Goal: Navigation & Orientation: Find specific page/section

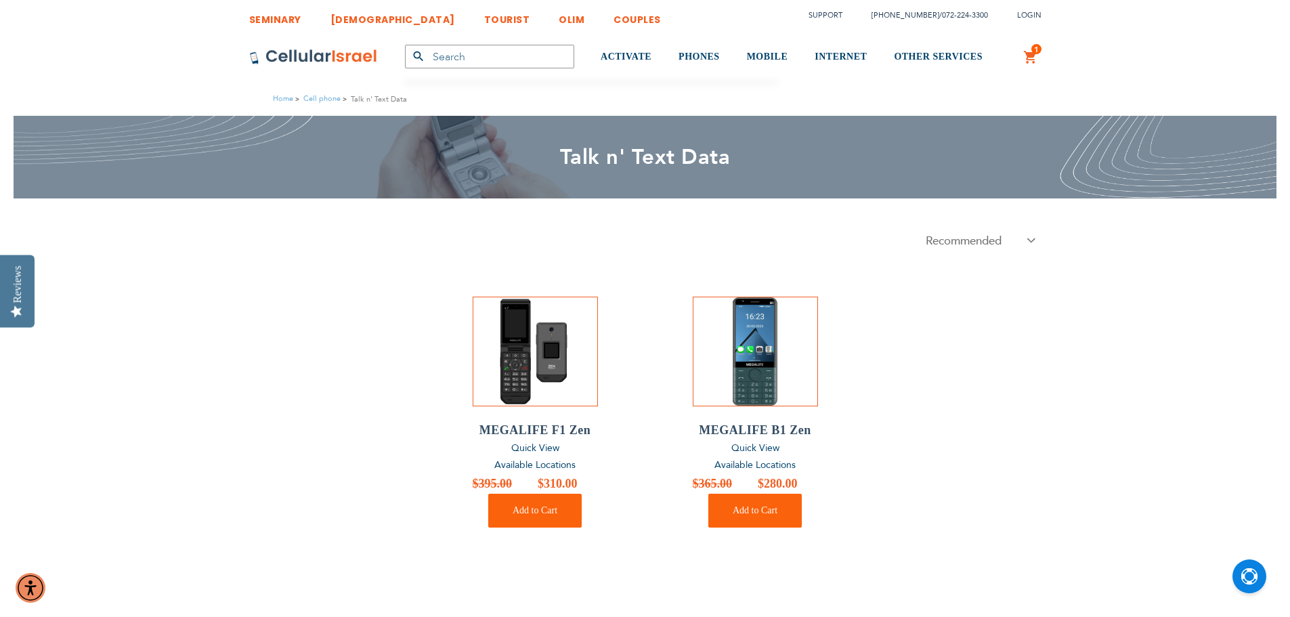
click at [547, 467] on span "Available Locations" at bounding box center [534, 464] width 81 height 13
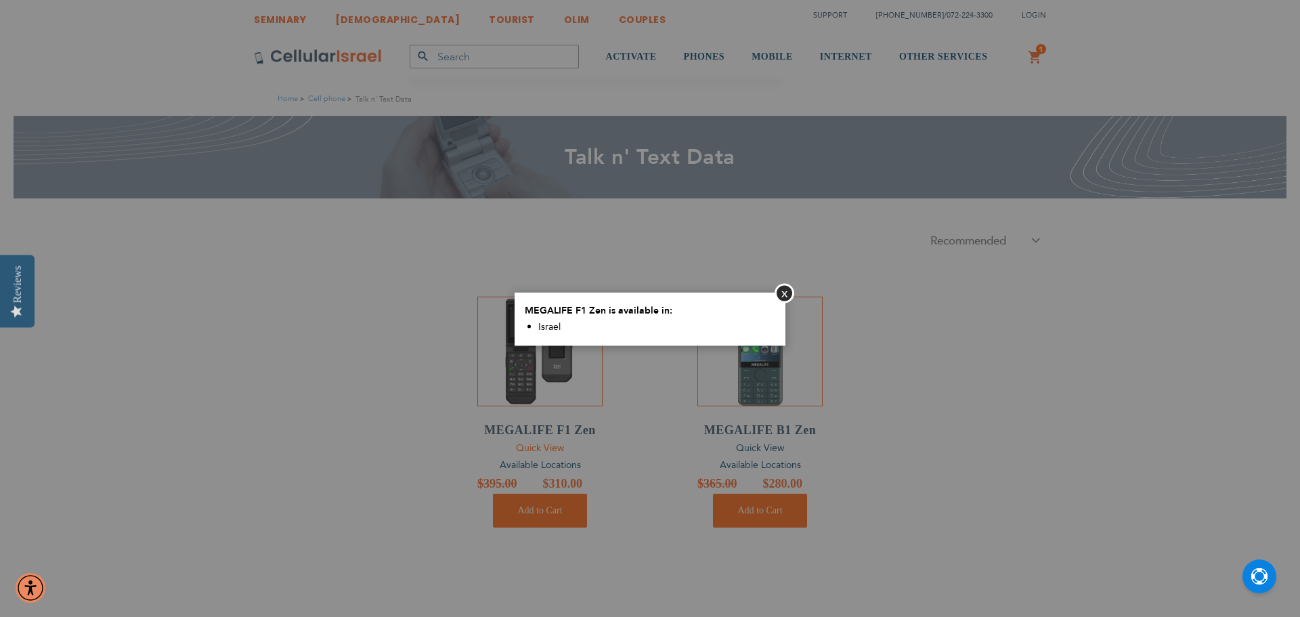
click at [546, 452] on body "The store will not work correctly in the case when cookies are disabled. SEMINA…" at bounding box center [650, 608] width 1300 height 1217
click at [787, 288] on button "Close" at bounding box center [784, 293] width 20 height 20
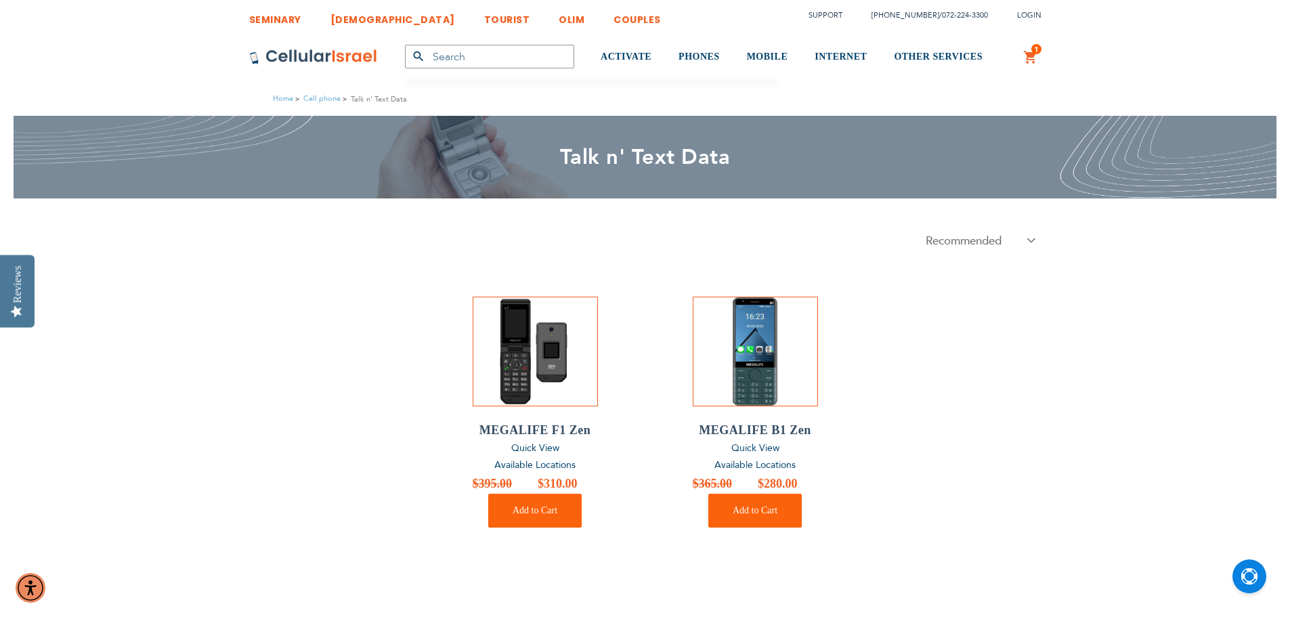
click at [760, 464] on span "Available Locations" at bounding box center [754, 464] width 81 height 13
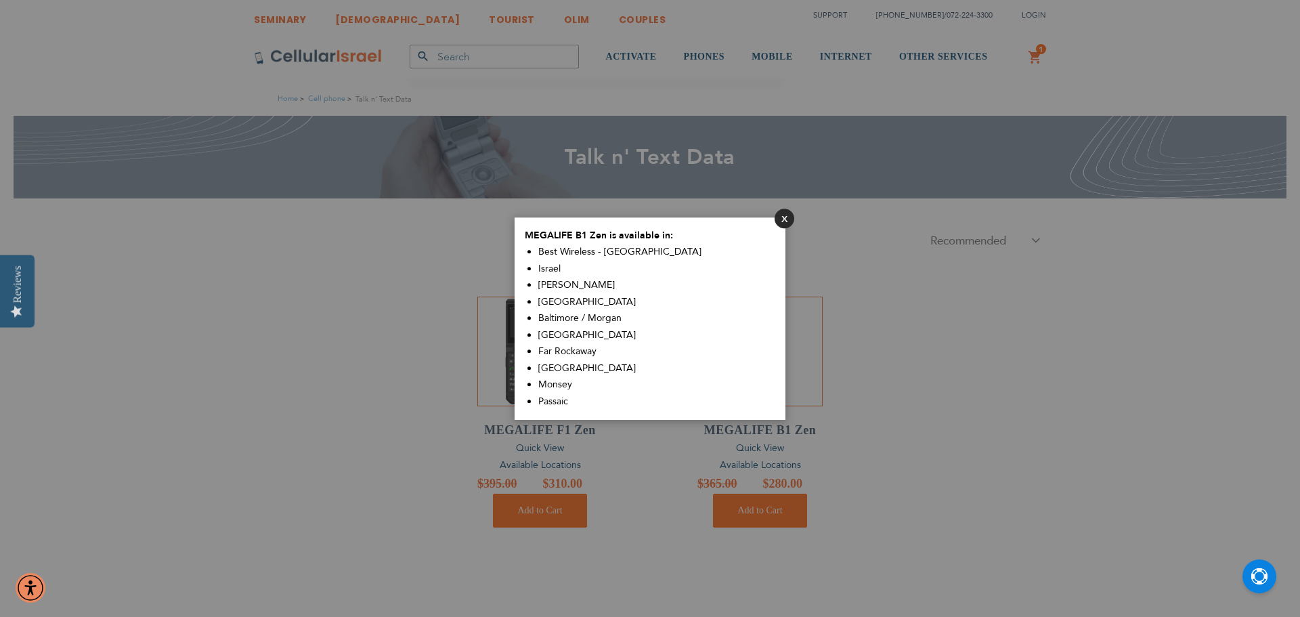
click at [779, 214] on button "Close" at bounding box center [784, 218] width 20 height 20
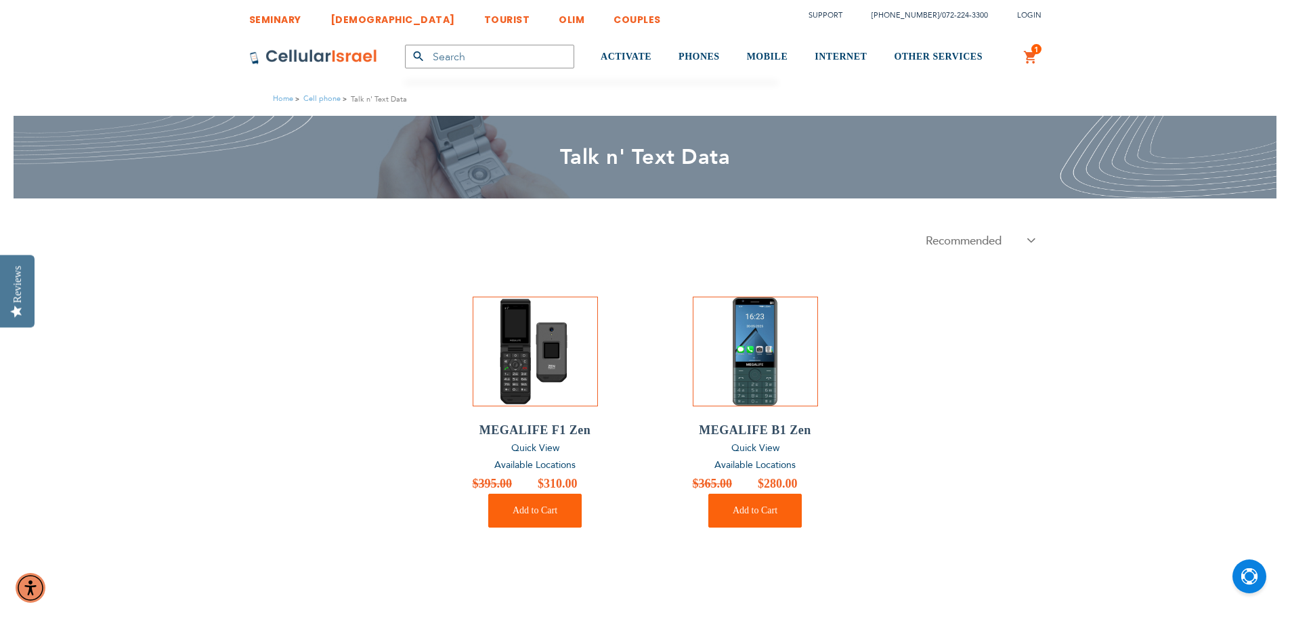
click at [527, 461] on span "Available Locations" at bounding box center [534, 464] width 81 height 13
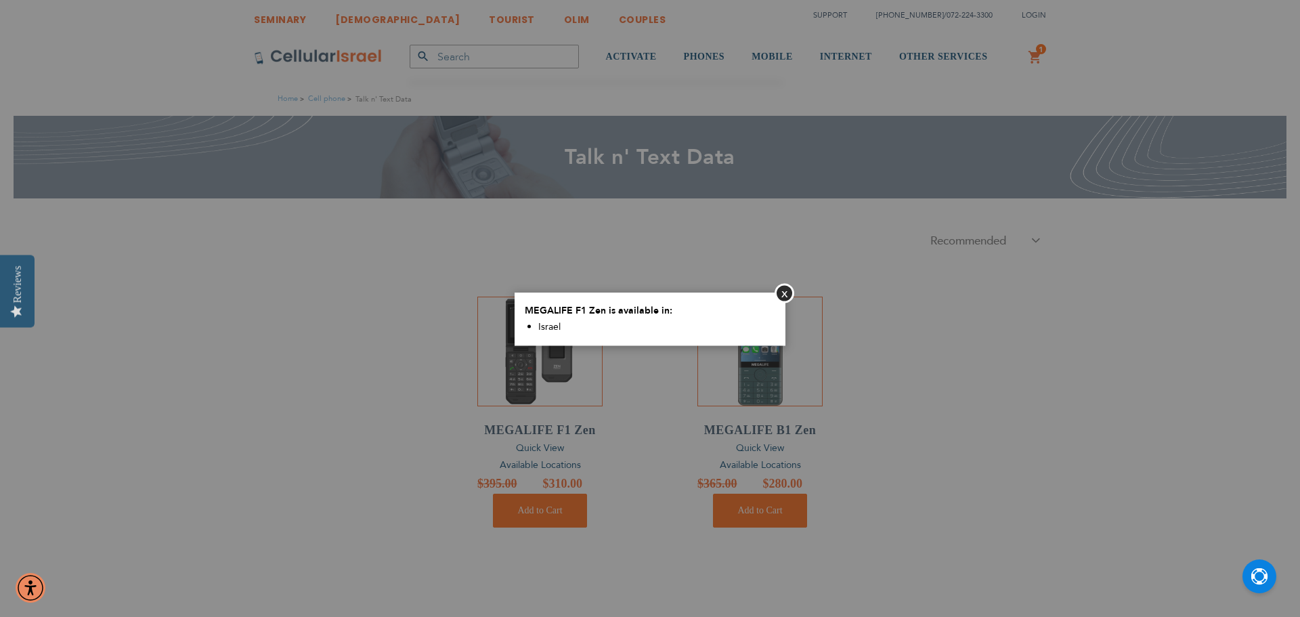
drag, startPoint x: 624, startPoint y: 427, endPoint x: 637, endPoint y: 423, distance: 13.5
click at [623, 426] on aside "Close MEGALIFE F1 Zen is available in: [GEOGRAPHIC_DATA]" at bounding box center [650, 308] width 1300 height 617
click at [787, 291] on button "Close" at bounding box center [784, 293] width 20 height 20
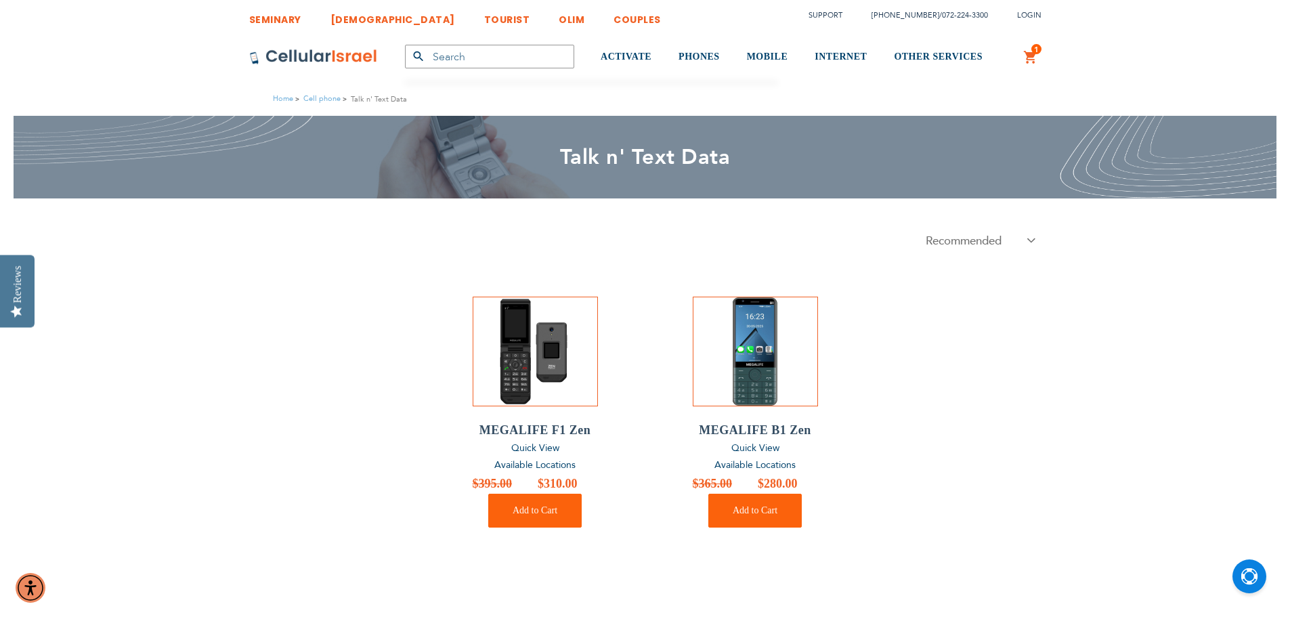
click at [745, 460] on span "Available Locations" at bounding box center [754, 464] width 81 height 13
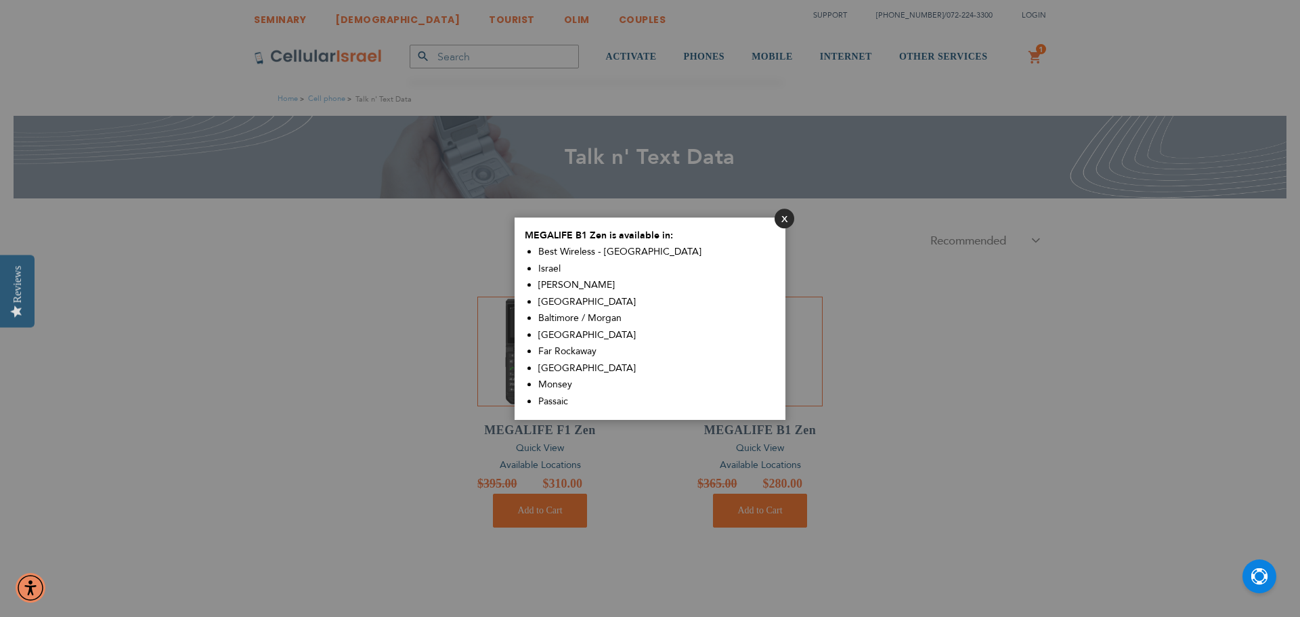
click at [781, 225] on button "Close" at bounding box center [784, 218] width 20 height 20
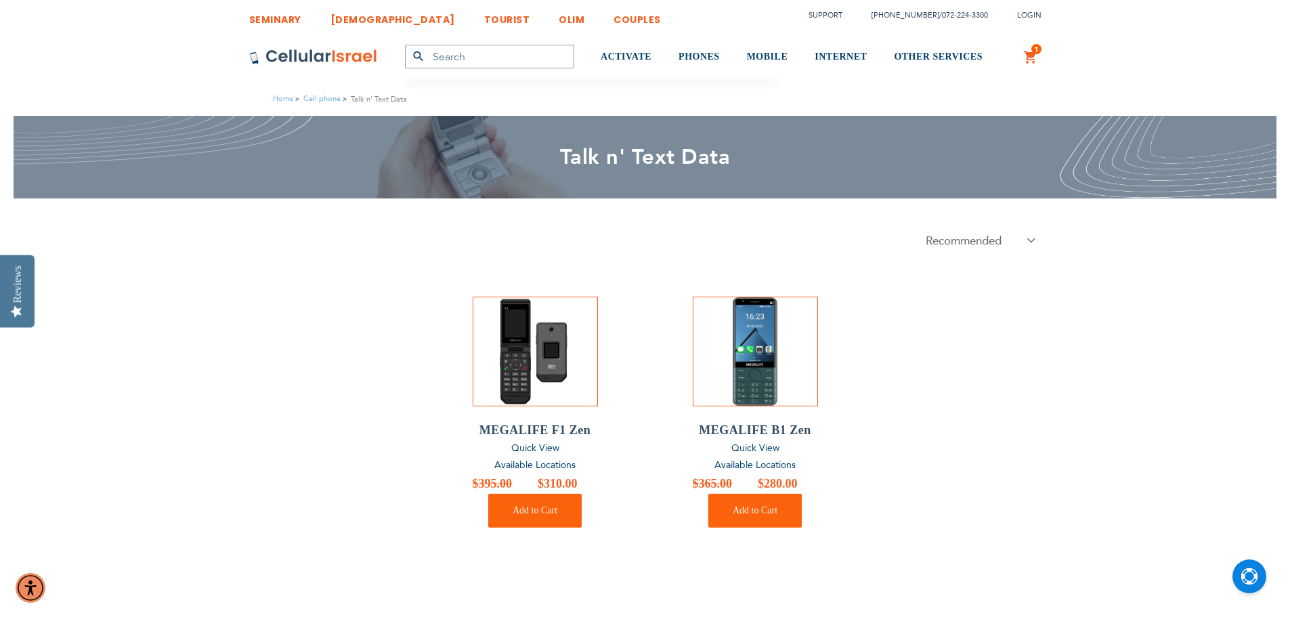
click at [936, 237] on select "Recommended . Product Name . Price: Low to High . Price: High to Low ." at bounding box center [978, 240] width 126 height 17
drag, startPoint x: 840, startPoint y: 265, endPoint x: 848, endPoint y: 263, distance: 7.7
click at [846, 267] on ol "MEGALIFE F1 Zen Quick View Available Locations Special Price $310.00 Regular Pr…" at bounding box center [645, 412] width 792 height 326
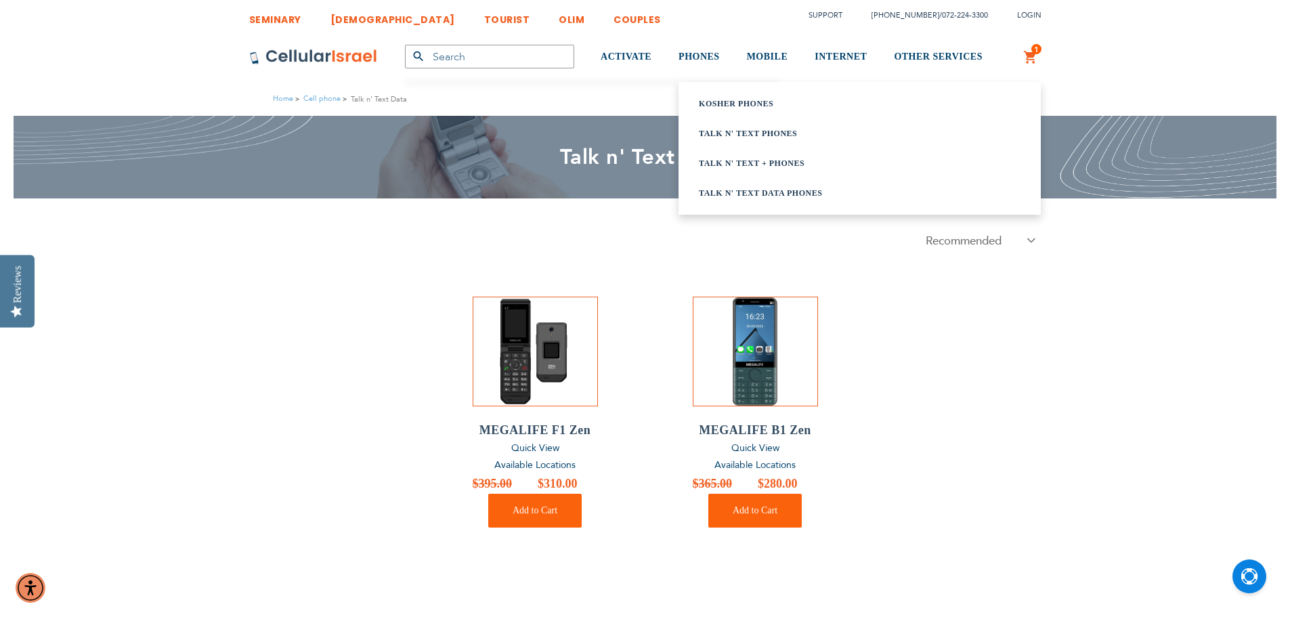
click at [736, 98] on link "Kosher Phones" at bounding box center [843, 104] width 288 height 14
